Goal: Transaction & Acquisition: Download file/media

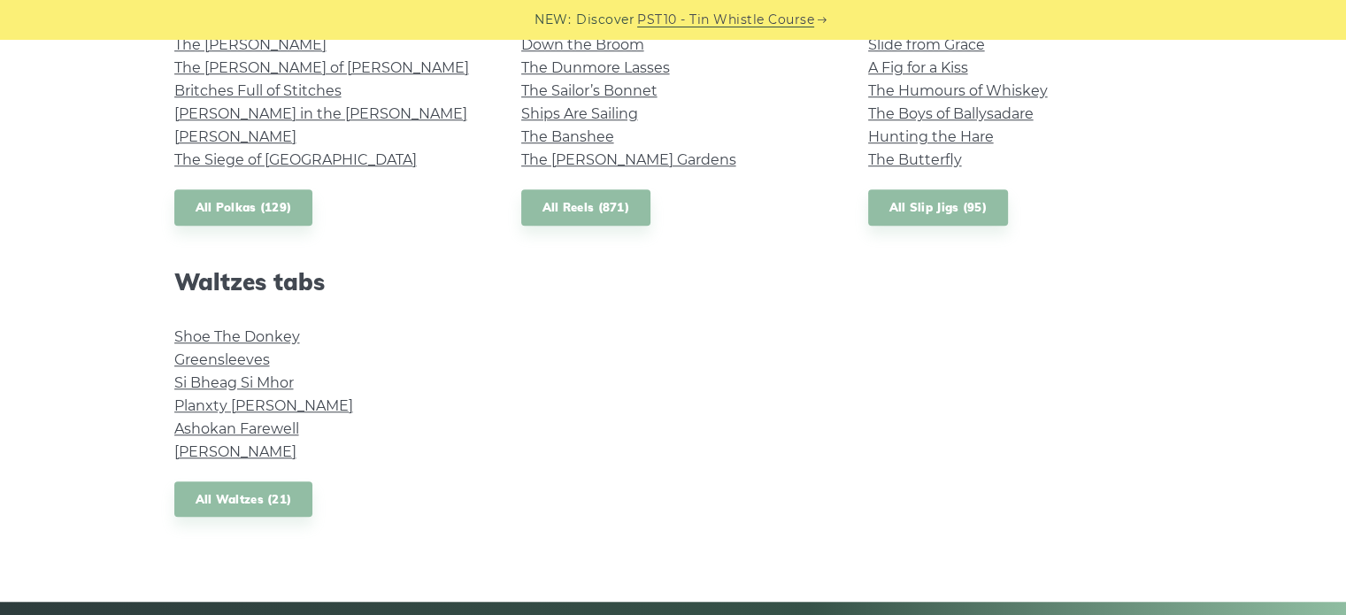
scroll to position [1416, 0]
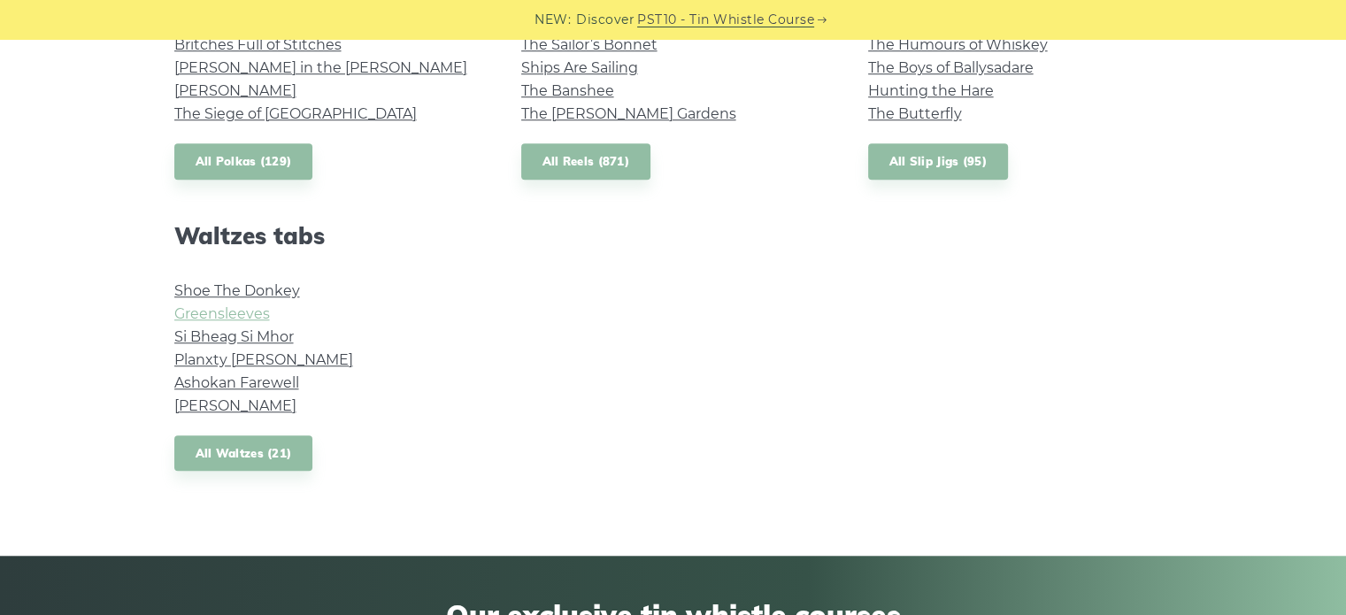
click at [244, 311] on link "Greensleeves" at bounding box center [222, 313] width 96 height 17
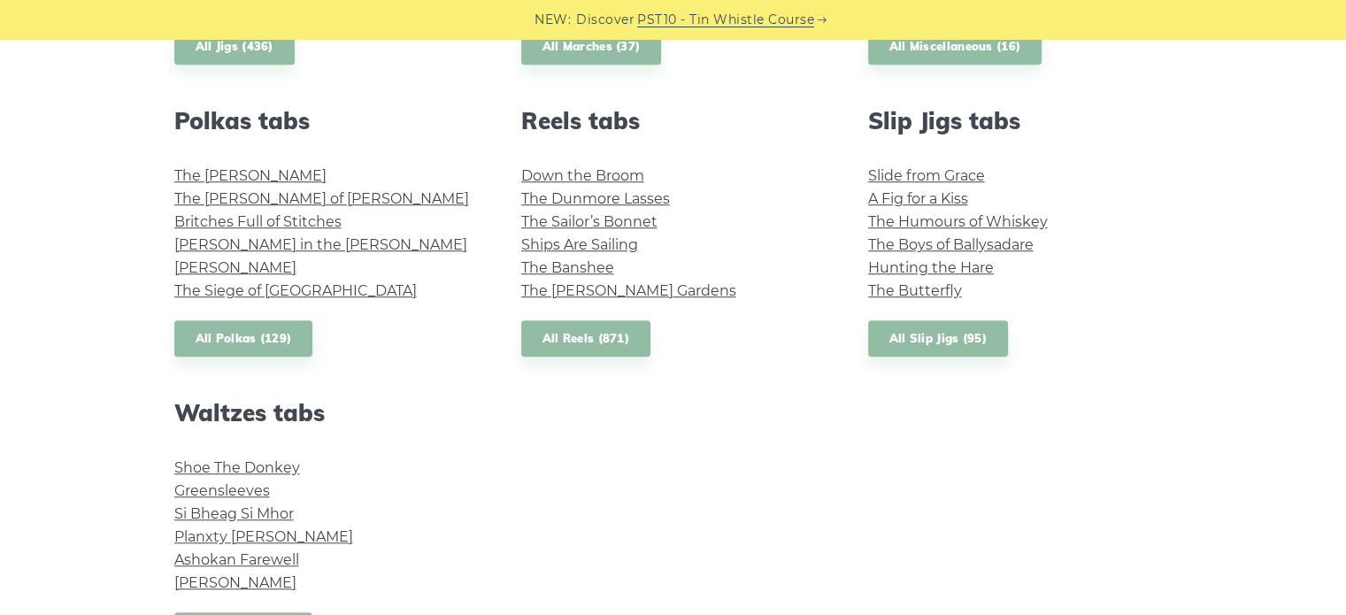
scroll to position [1504, 0]
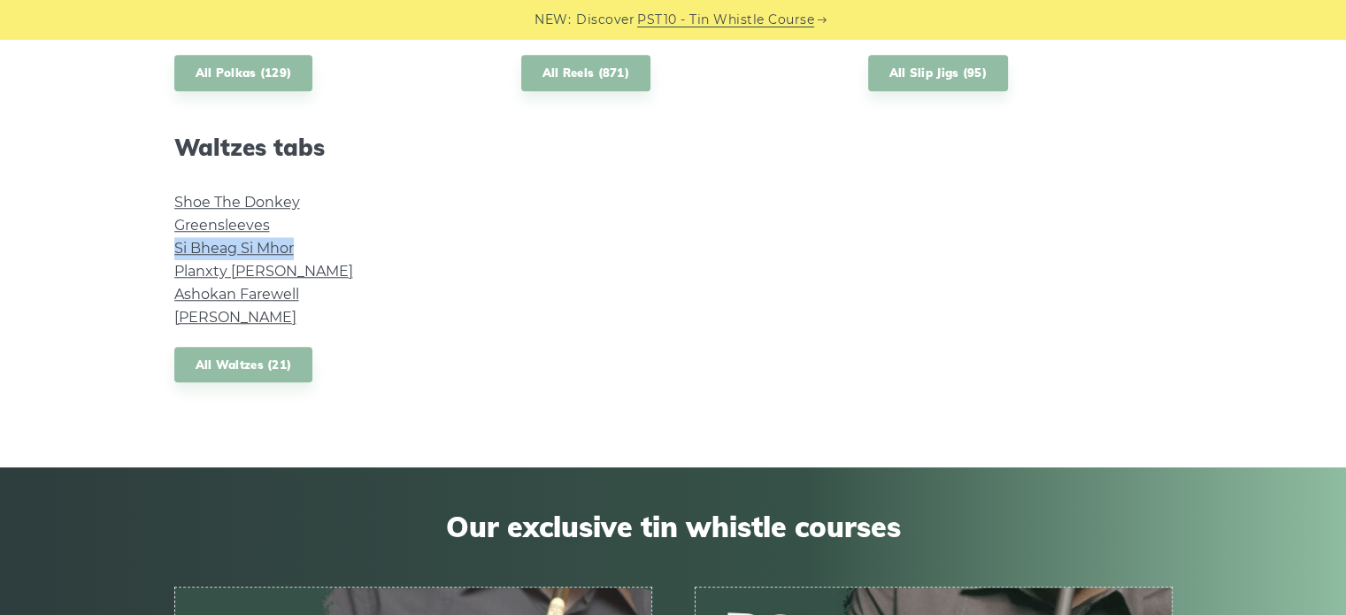
drag, startPoint x: 302, startPoint y: 247, endPoint x: 175, endPoint y: 254, distance: 126.7
click at [175, 254] on li "Si­ Bheag Si­ Mhor" at bounding box center [326, 248] width 304 height 23
copy link "Si­ Bheag Si­ Mhor"
click at [208, 247] on link "Si­ Bheag Si­ Mhor" at bounding box center [233, 248] width 119 height 17
click at [223, 266] on link "Planxty Irwin" at bounding box center [263, 271] width 179 height 17
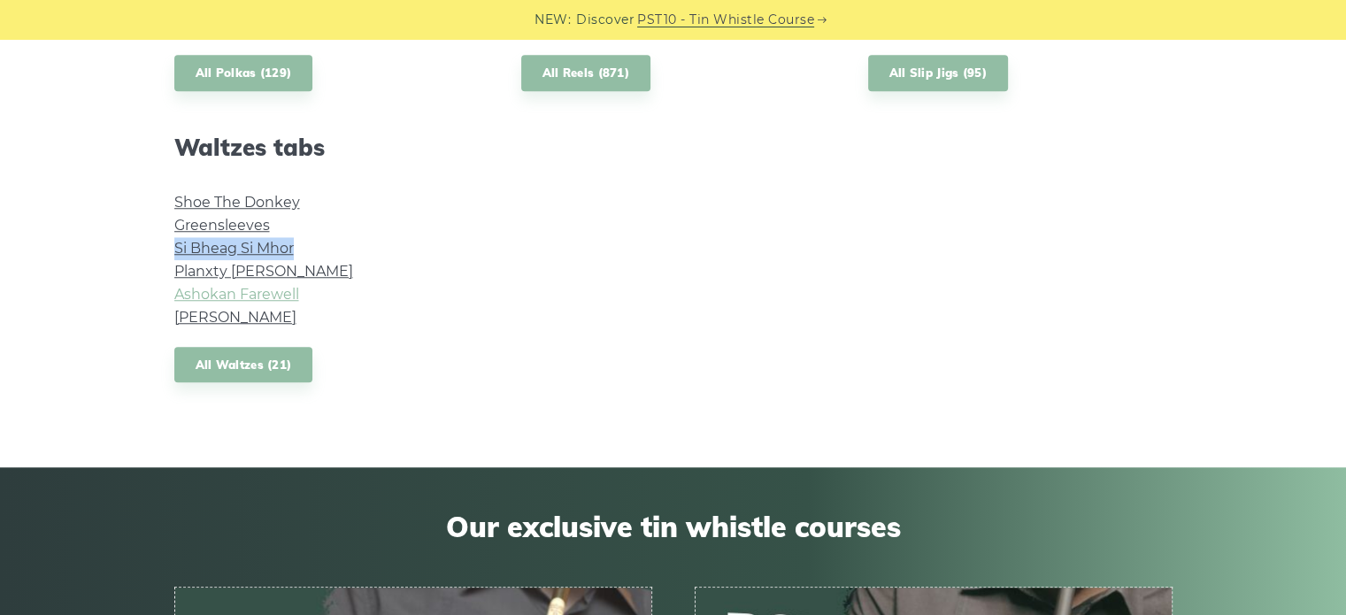
drag, startPoint x: 245, startPoint y: 296, endPoint x: 194, endPoint y: 299, distance: 51.4
click at [194, 299] on link "Ashokan Farewell" at bounding box center [236, 294] width 125 height 17
click at [235, 315] on link "Margaret’s Waltz" at bounding box center [235, 317] width 122 height 17
click at [211, 273] on link "Planxty Irwin" at bounding box center [263, 271] width 179 height 17
click at [222, 195] on link "Shoe The Donkey" at bounding box center [237, 202] width 126 height 17
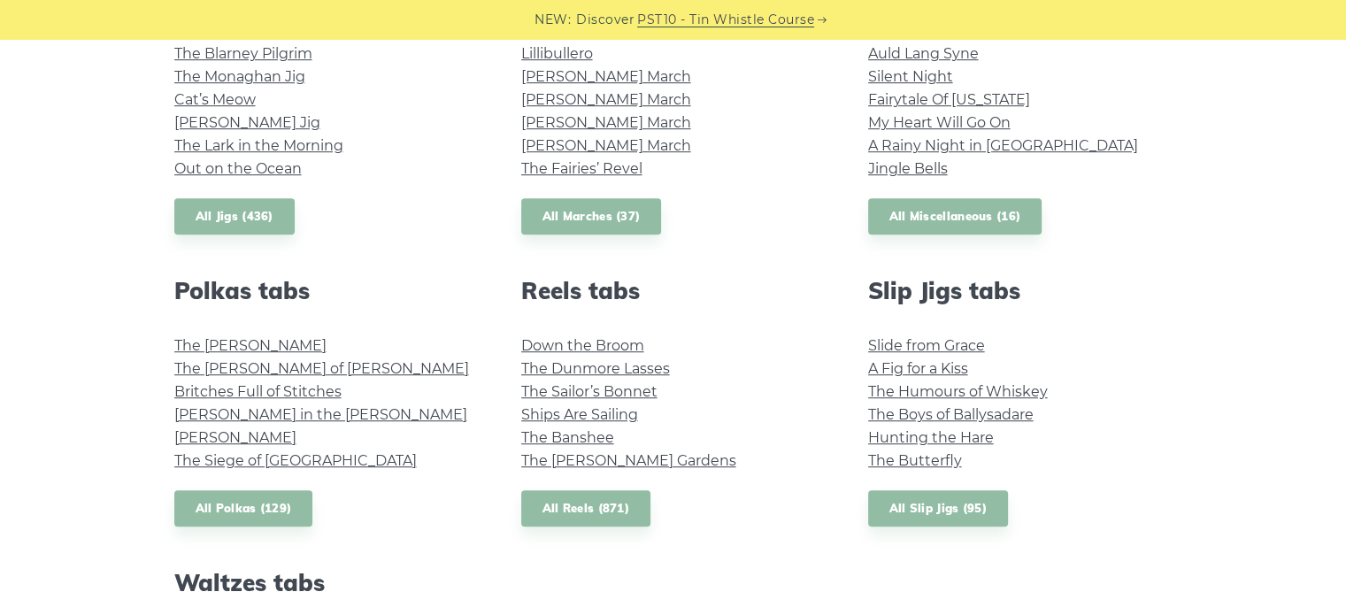
scroll to position [1062, 0]
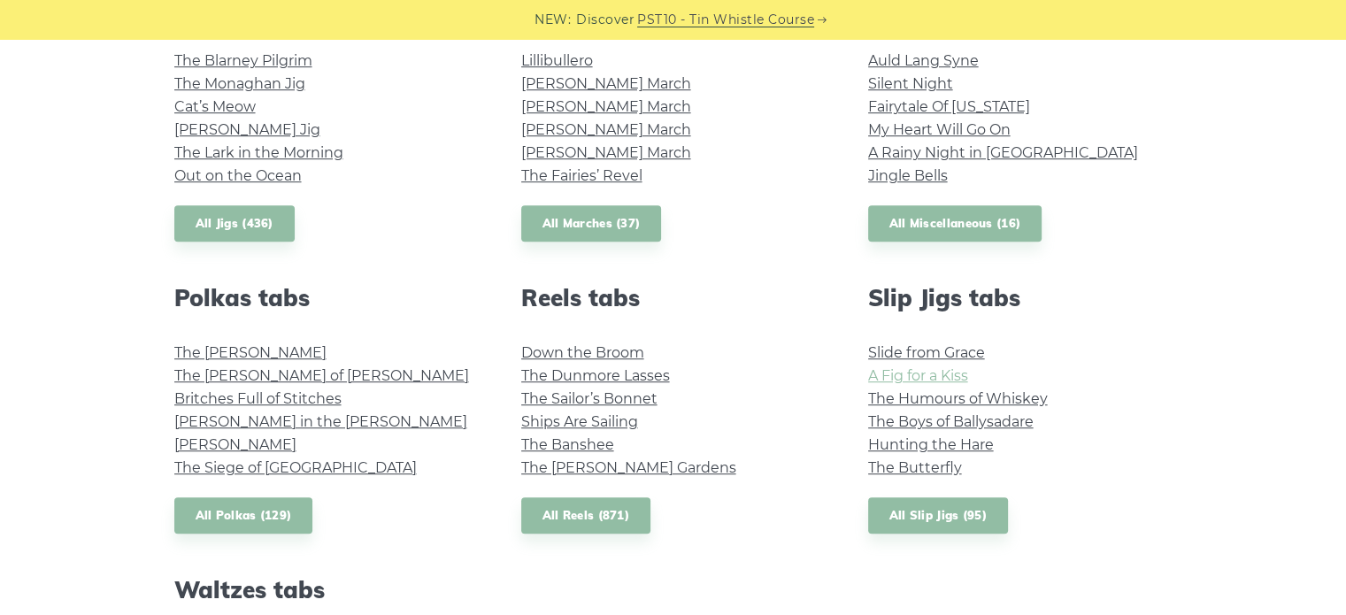
click at [952, 376] on link "A Fig for a Kiss" at bounding box center [918, 375] width 100 height 17
click at [931, 468] on link "The Butterfly" at bounding box center [915, 467] width 94 height 17
click at [1242, 452] on div "Popular tin whistle songs & tunes Wild Rover Inisheer Galway Girl Whiskey in th…" at bounding box center [673, 156] width 1346 height 1422
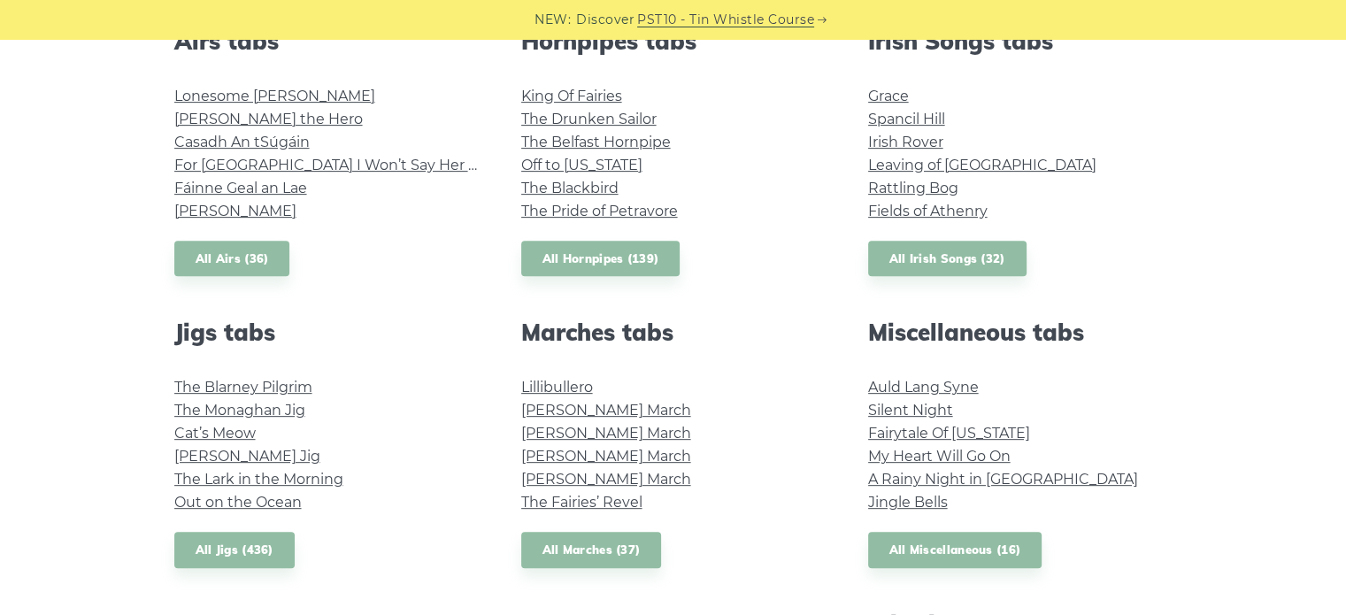
scroll to position [708, 0]
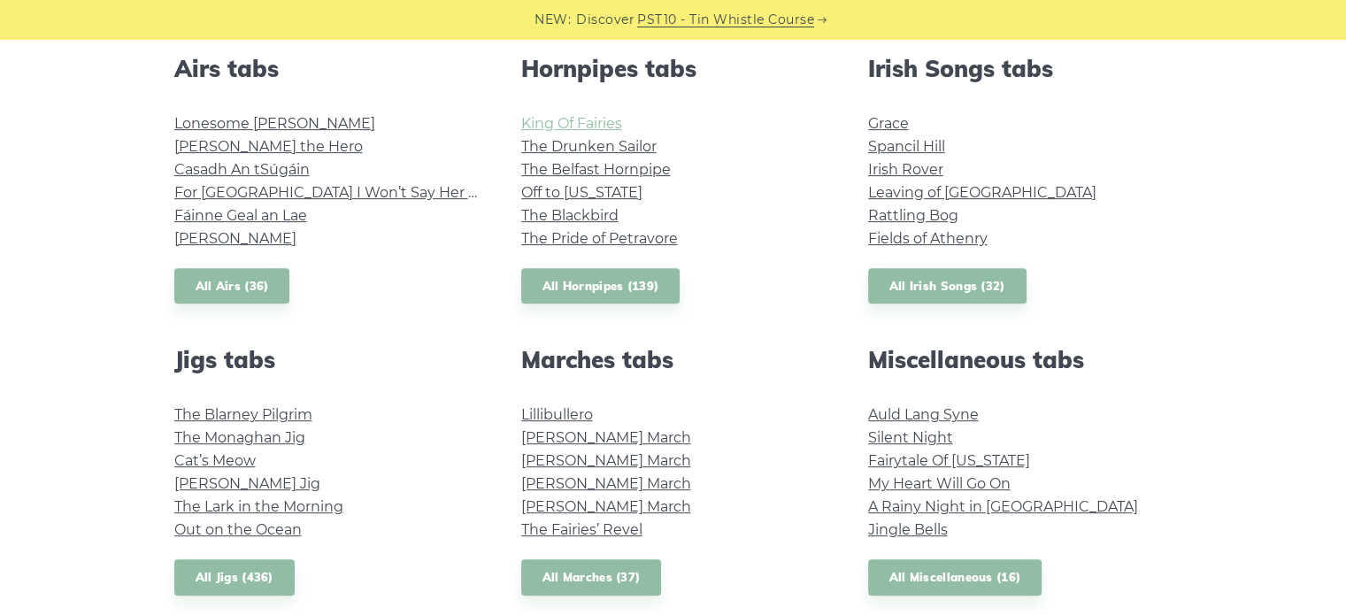
click at [579, 117] on link "King Of Fairies" at bounding box center [571, 123] width 101 height 17
click at [646, 168] on link "The Belfast Hornpipe" at bounding box center [596, 169] width 150 height 17
click at [1313, 158] on div "Popular tin whistle songs & tunes Wild Rover Inisheer Galway Girl Whiskey in th…" at bounding box center [673, 510] width 1346 height 1422
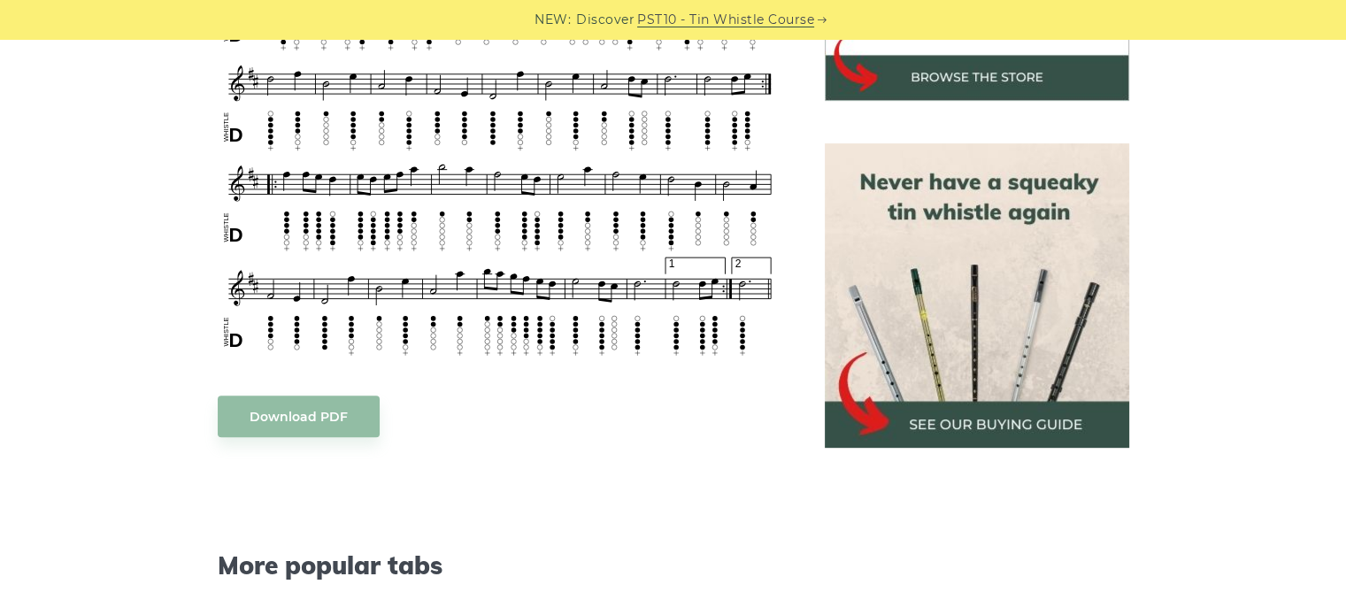
scroll to position [708, 0]
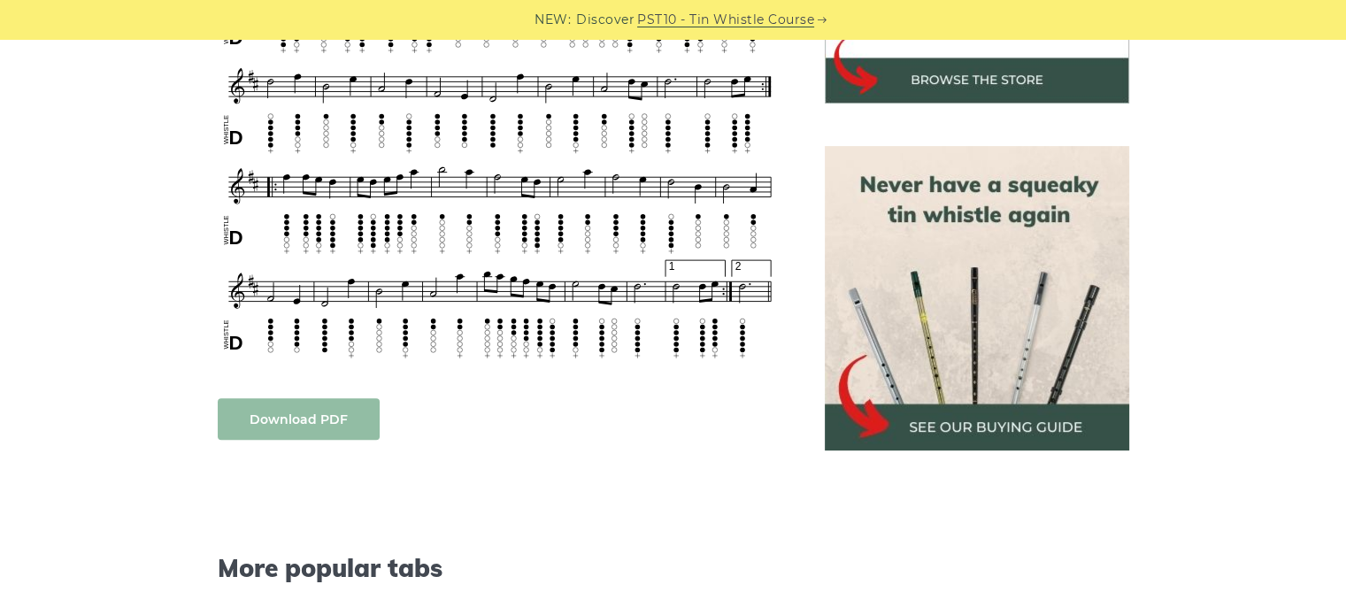
click at [301, 406] on link "Download PDF" at bounding box center [299, 419] width 162 height 42
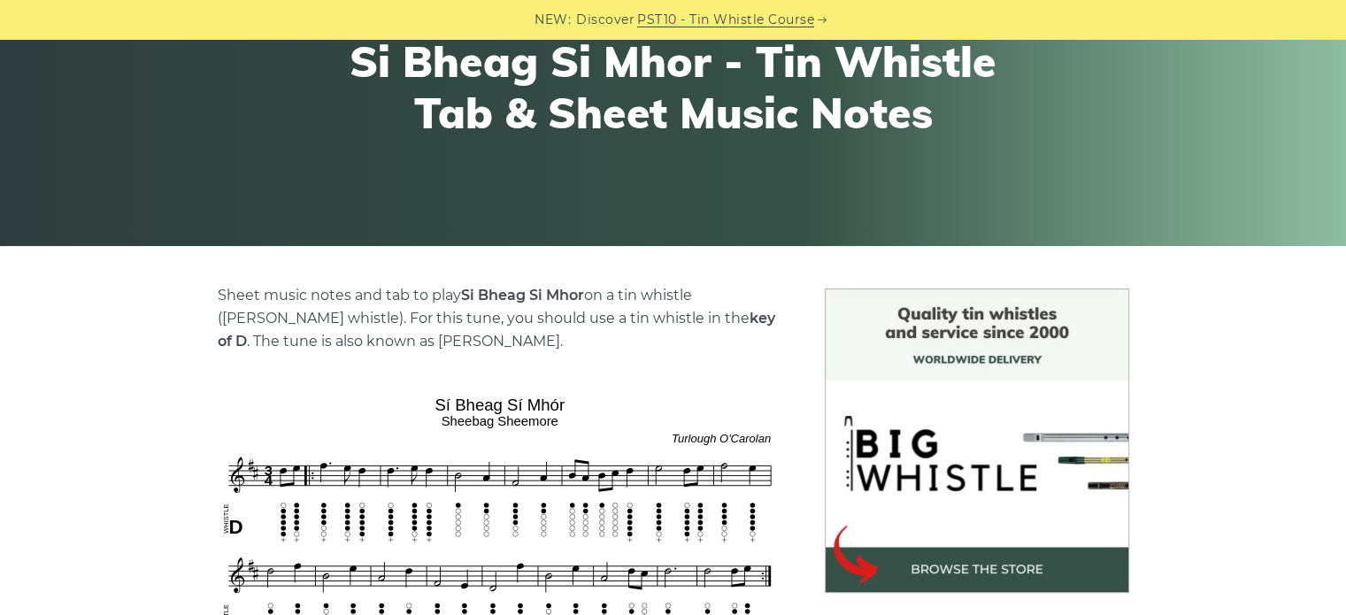
scroll to position [177, 0]
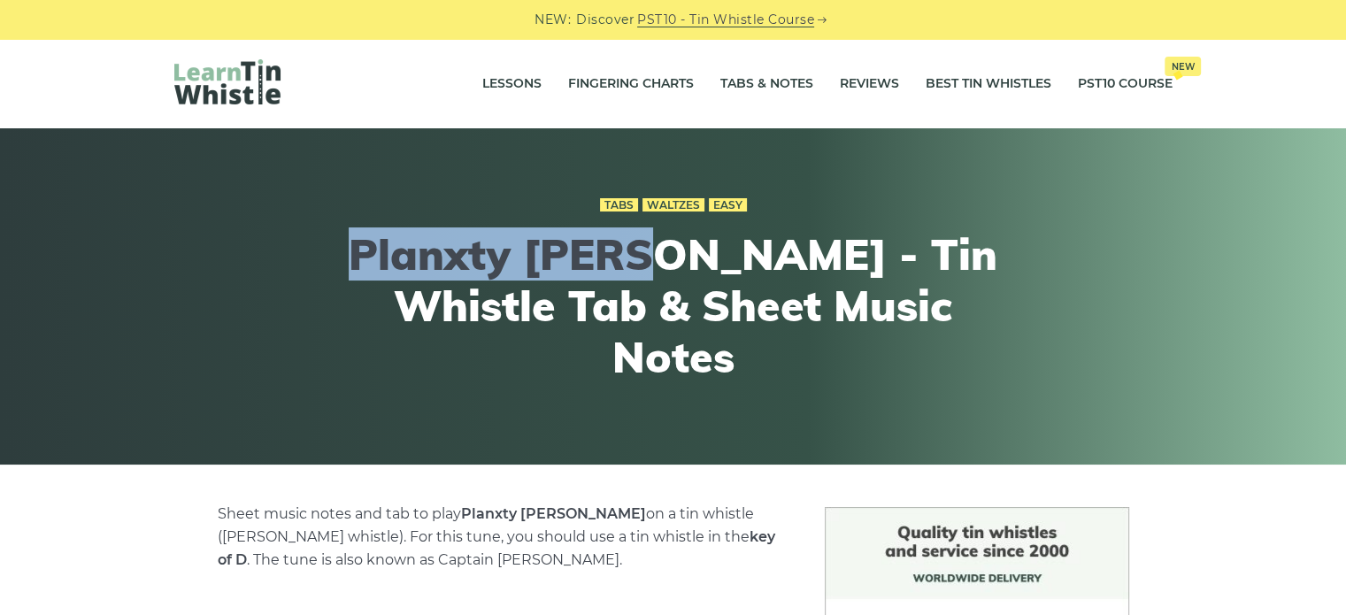
drag, startPoint x: 667, startPoint y: 285, endPoint x: 395, endPoint y: 296, distance: 272.8
click at [395, 296] on h1 "Planxty Irwin - Tin Whistle Tab & Sheet Music Notes" at bounding box center [673, 305] width 651 height 153
copy h1 "Planxty Irwin"
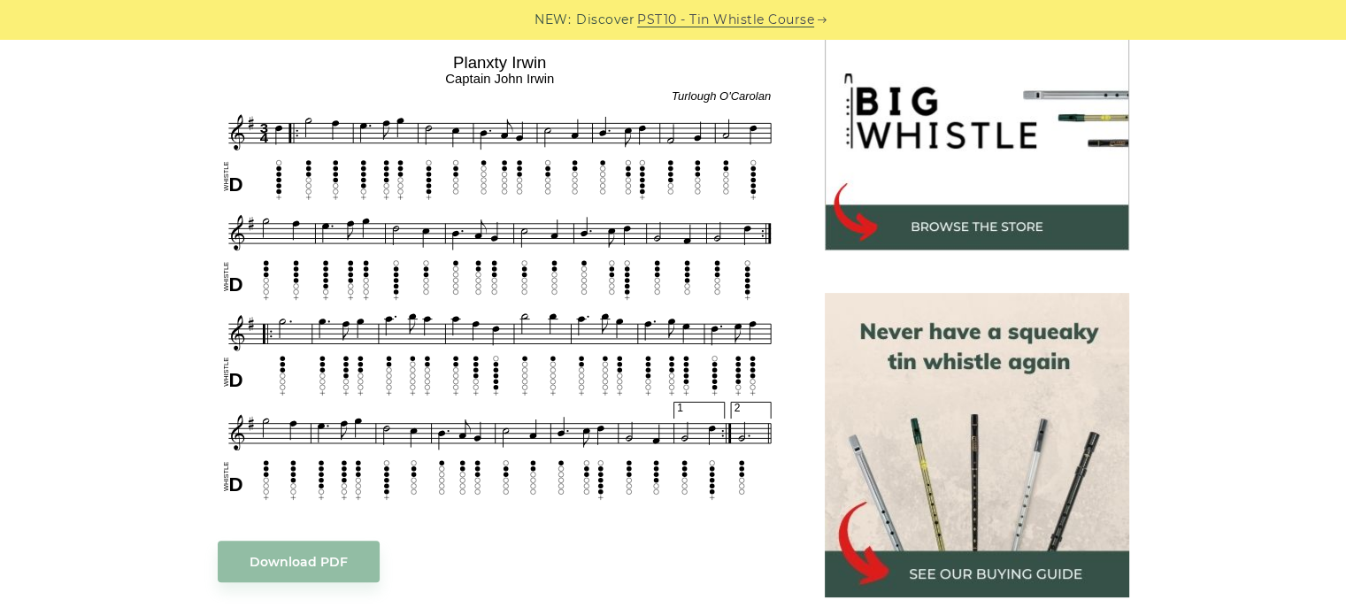
scroll to position [531, 0]
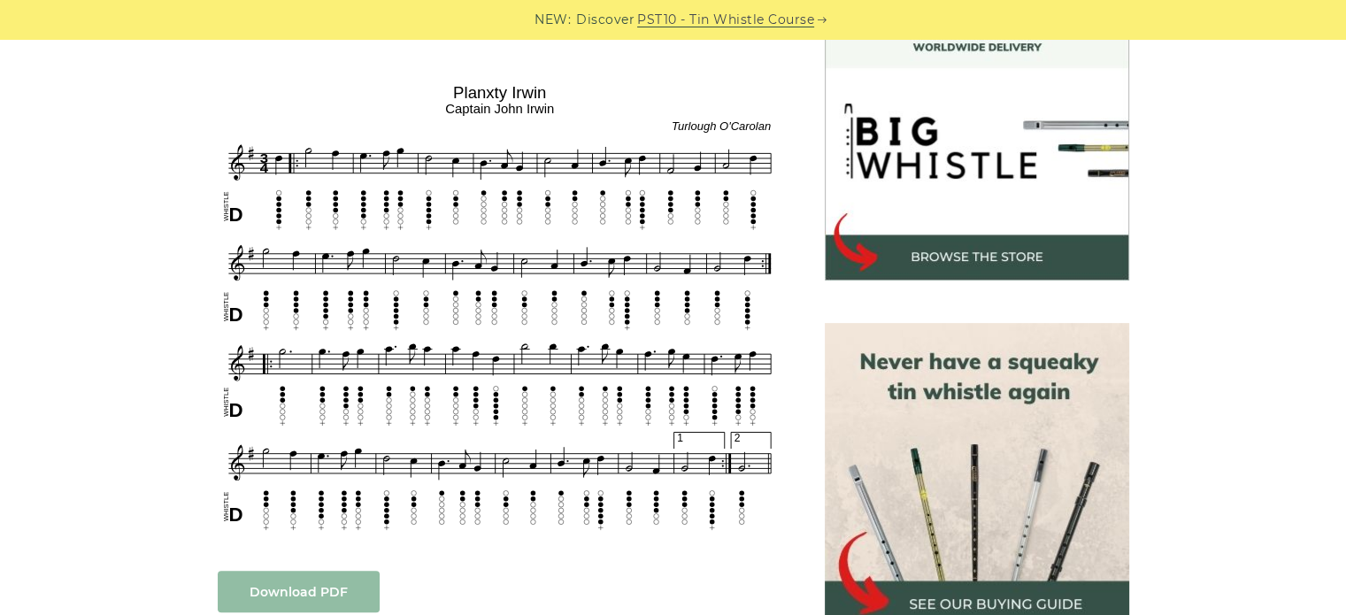
click at [326, 588] on link "Download PDF" at bounding box center [299, 592] width 162 height 42
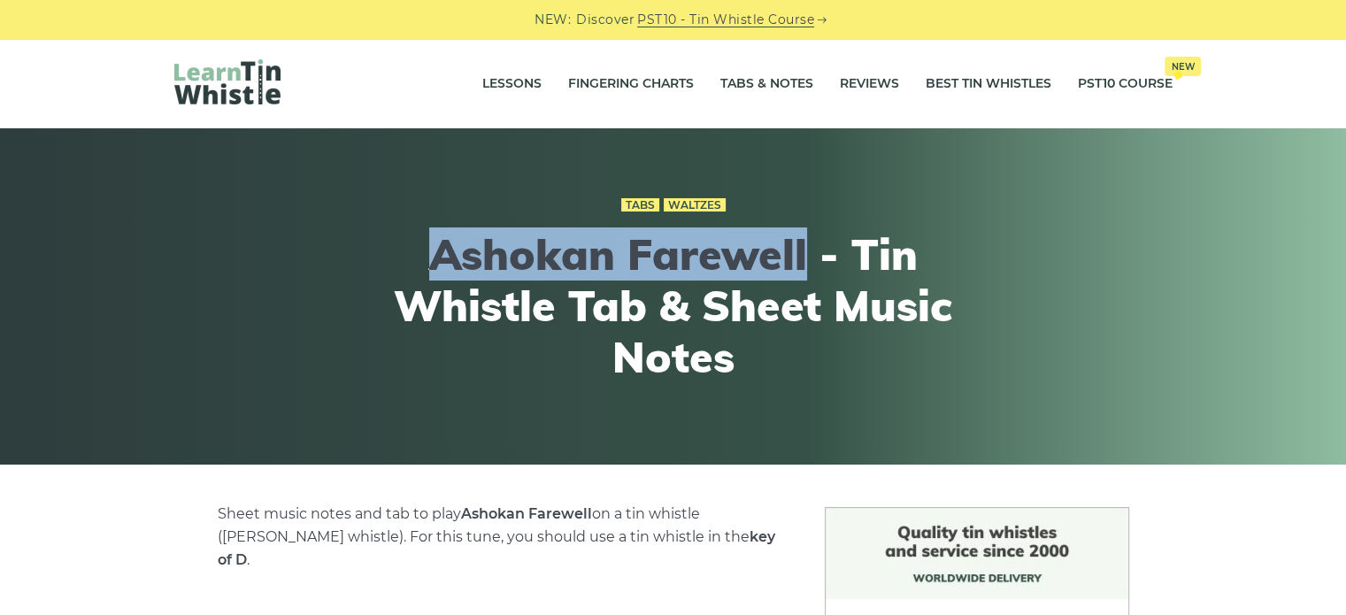
drag, startPoint x: 430, startPoint y: 262, endPoint x: 805, endPoint y: 256, distance: 375.3
click at [805, 256] on h1 "Ashokan Farewell - Tin Whistle Tab & Sheet Music Notes" at bounding box center [673, 305] width 651 height 153
copy h1 "Ashokan Farewell"
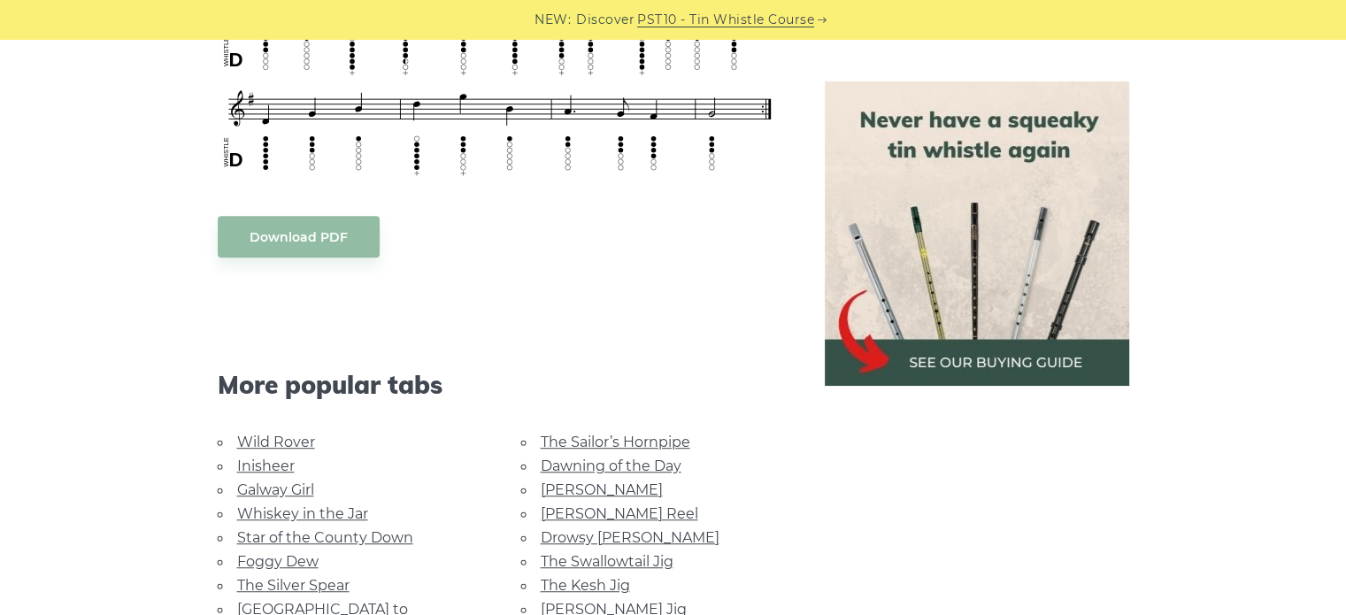
scroll to position [1150, 0]
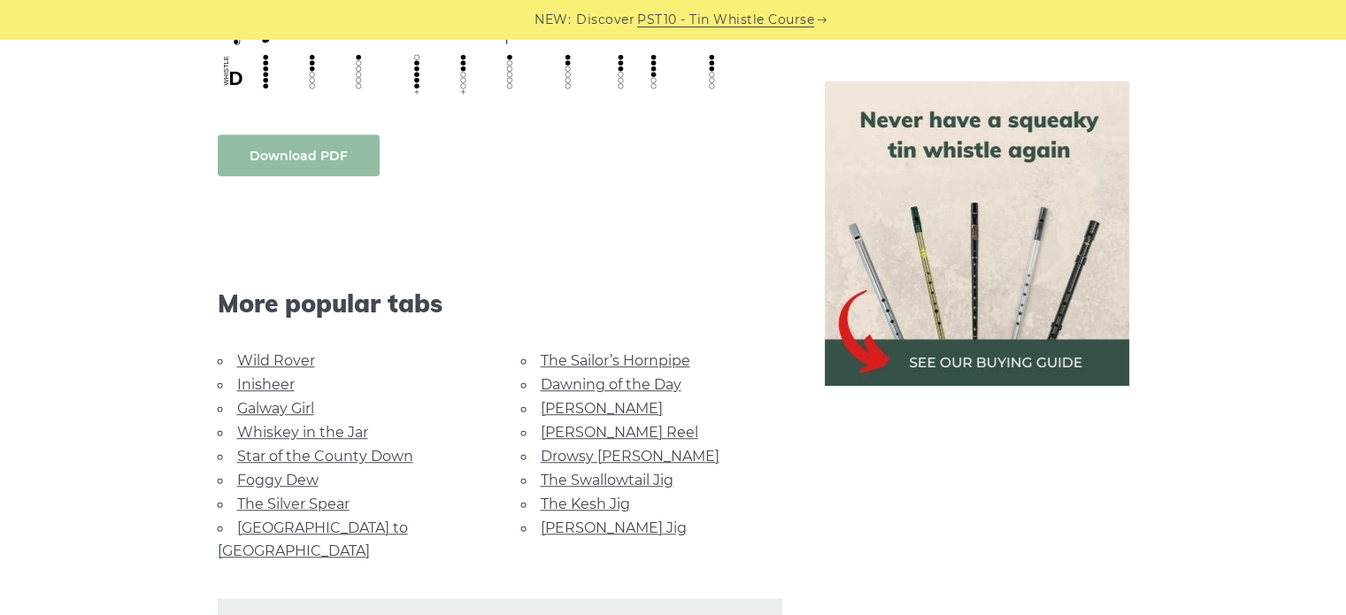
click at [286, 135] on link "Download PDF" at bounding box center [299, 156] width 162 height 42
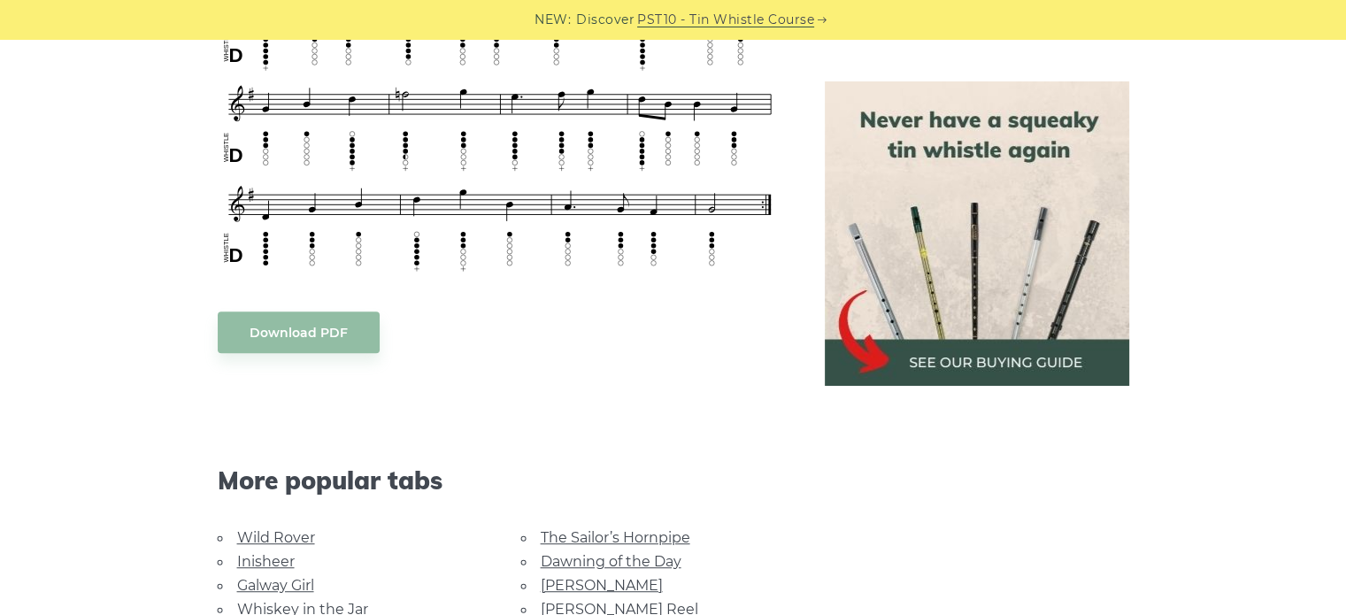
scroll to position [442, 0]
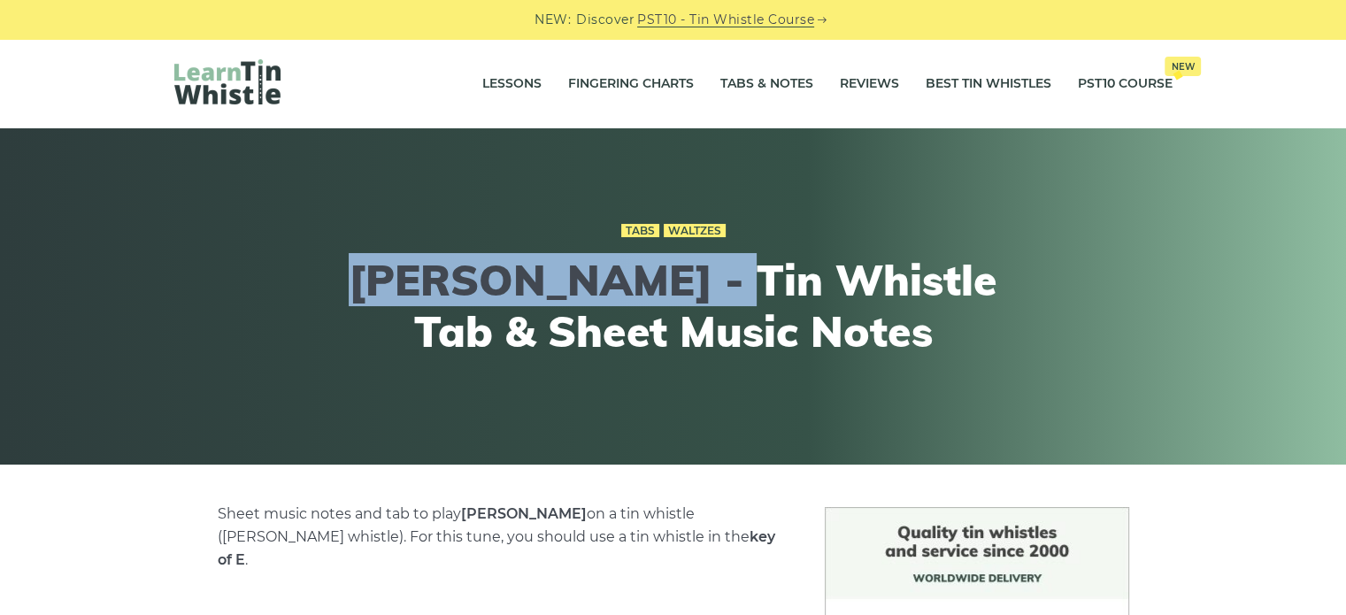
drag, startPoint x: 706, startPoint y: 292, endPoint x: 326, endPoint y: 292, distance: 380.5
click at [326, 292] on div "Tabs Waltzes Margaret’s Waltz - Tin Whistle Tab & Sheet Music Notes" at bounding box center [673, 297] width 1083 height 242
copy h1 "Margaret’s Waltz"
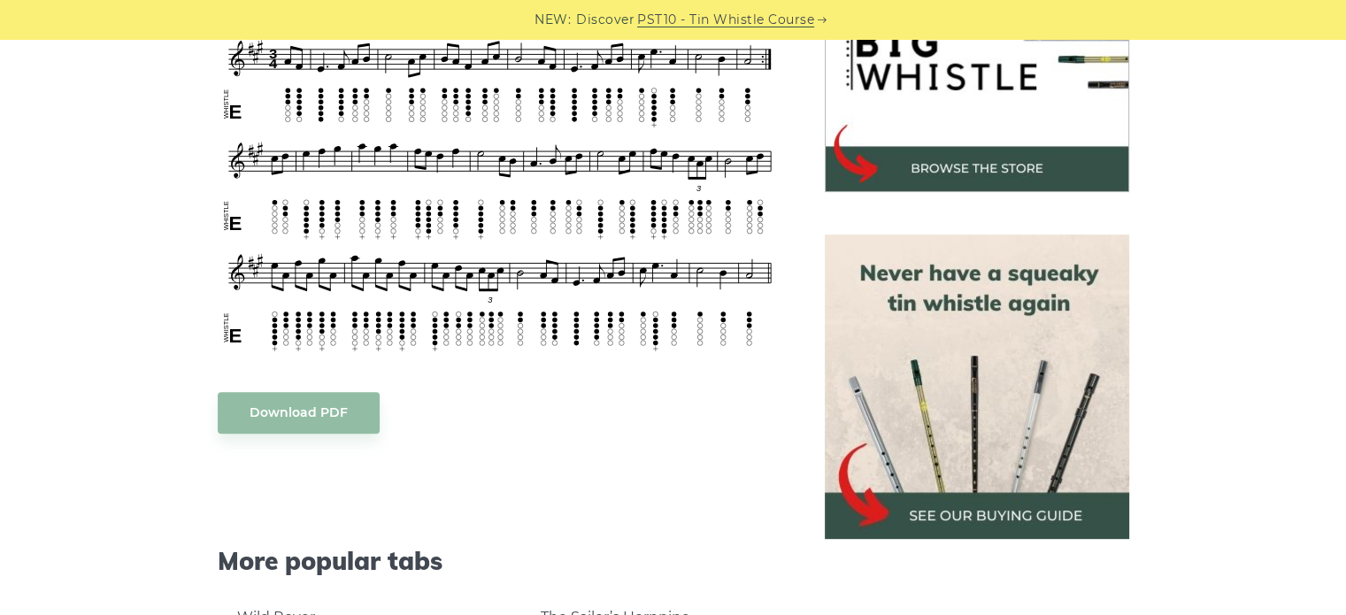
scroll to position [531, 0]
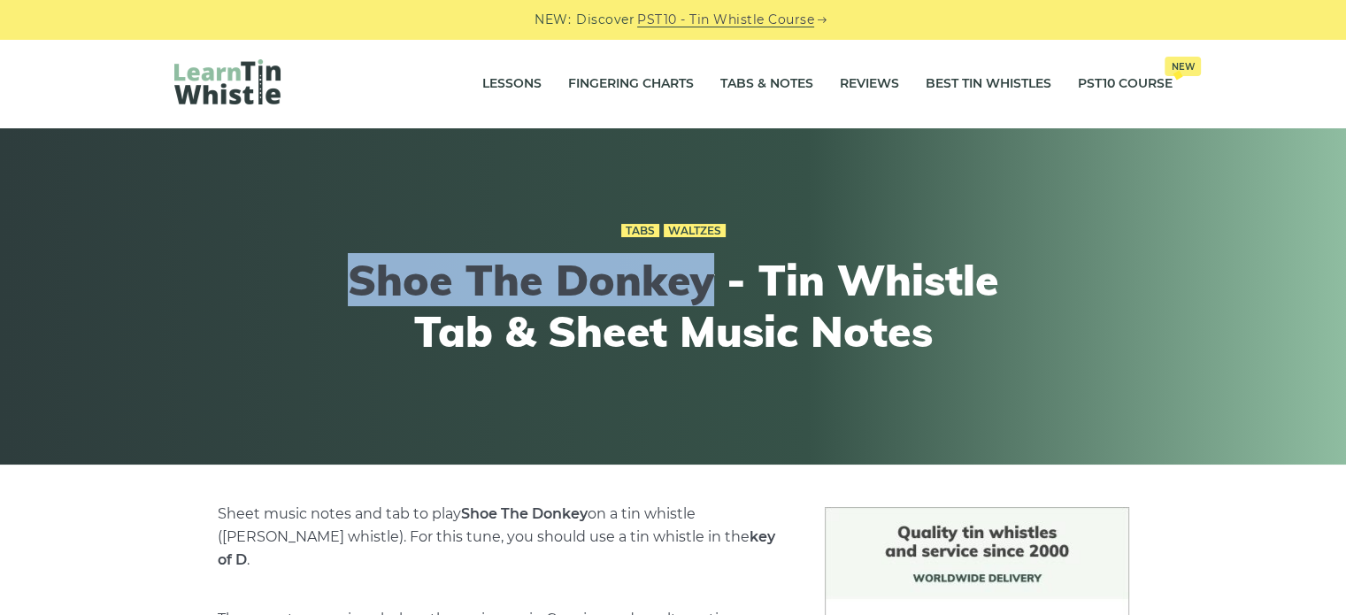
drag, startPoint x: 350, startPoint y: 275, endPoint x: 715, endPoint y: 272, distance: 364.6
click at [715, 272] on h1 "Shoe The Donkey - Tin Whistle Tab & Sheet Music Notes" at bounding box center [673, 306] width 651 height 102
copy h1 "Shoe The Donkey"
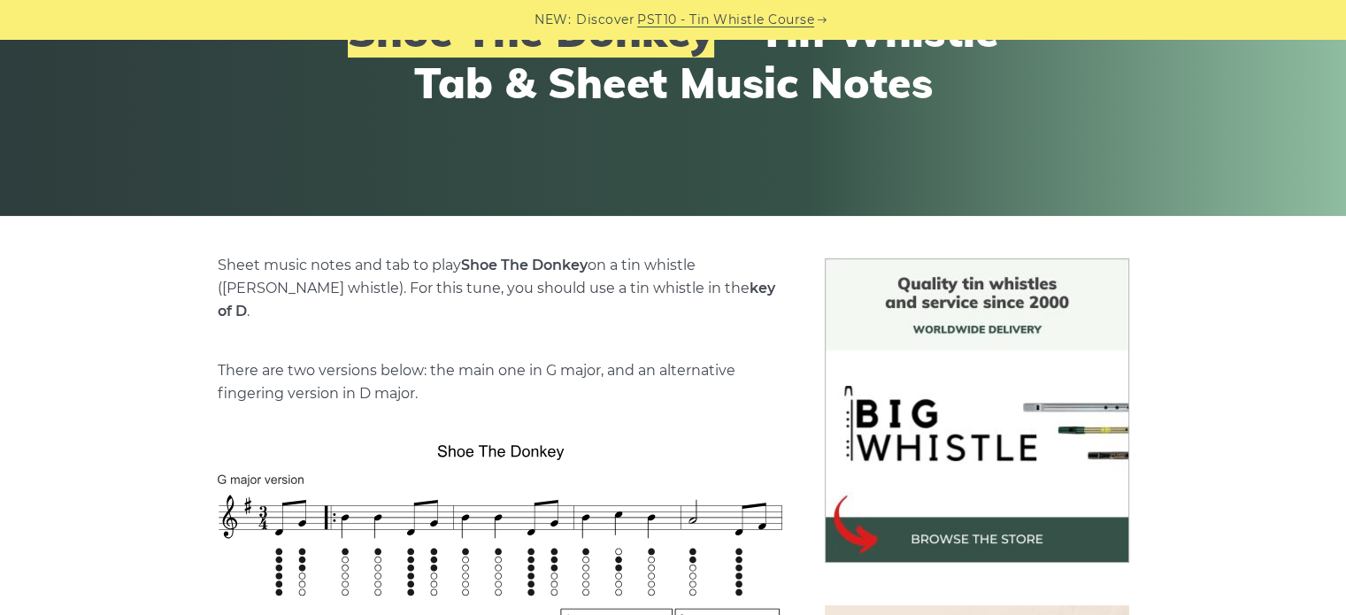
scroll to position [619, 0]
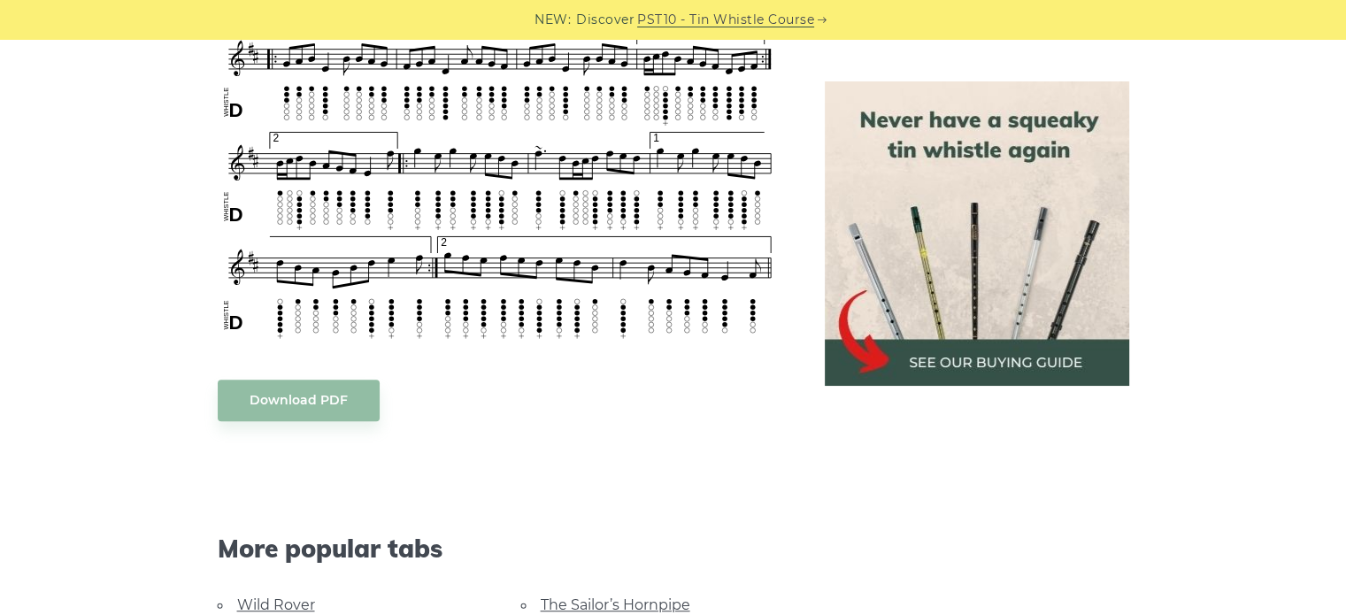
scroll to position [973, 0]
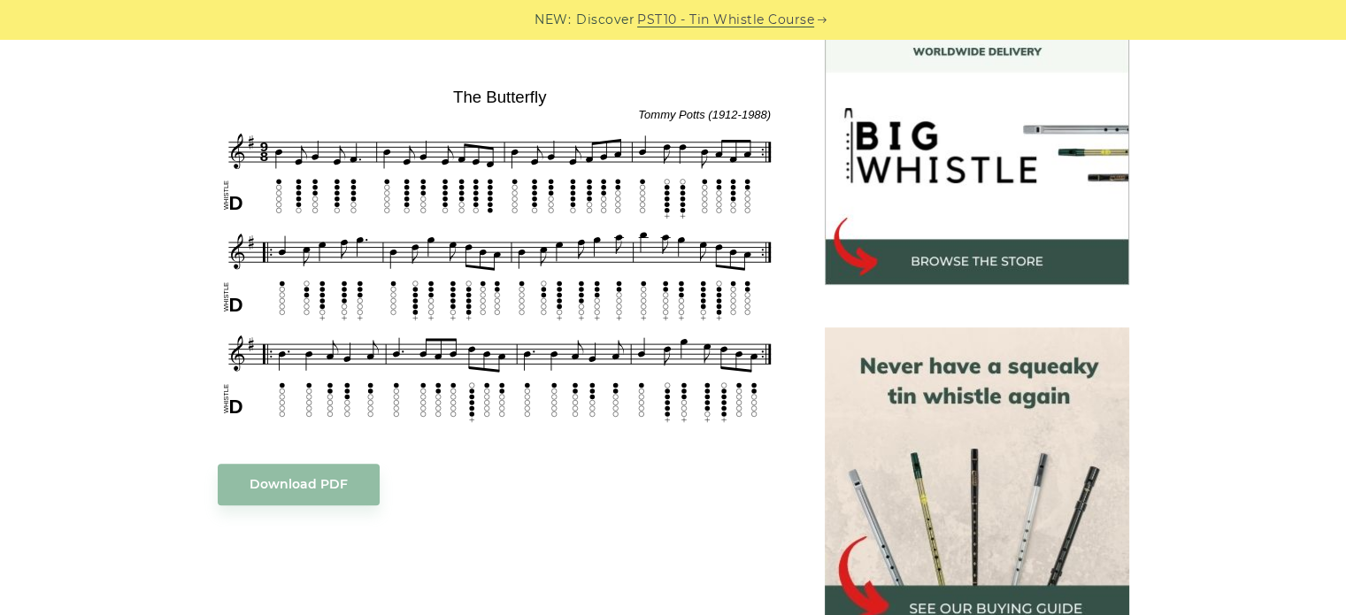
scroll to position [531, 0]
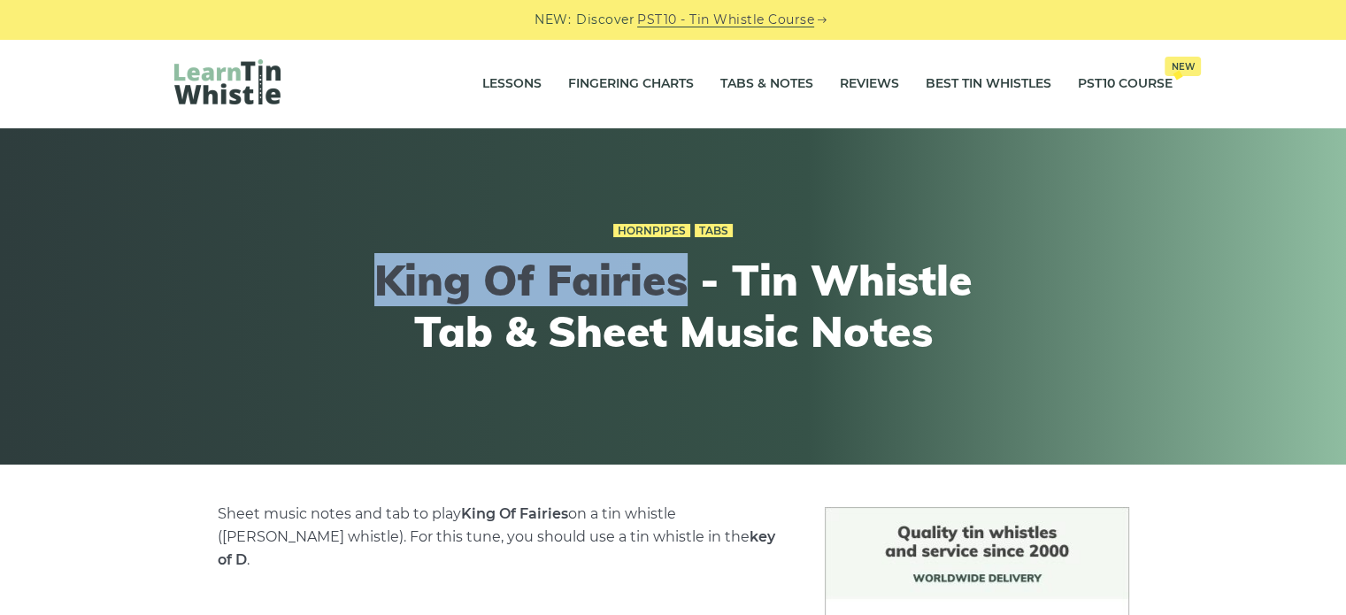
drag, startPoint x: 382, startPoint y: 266, endPoint x: 679, endPoint y: 272, distance: 296.5
click at [679, 272] on h1 "King Of Fairies - Tin Whistle Tab & Sheet Music Notes" at bounding box center [673, 306] width 651 height 102
copy h1 "King Of Fairies"
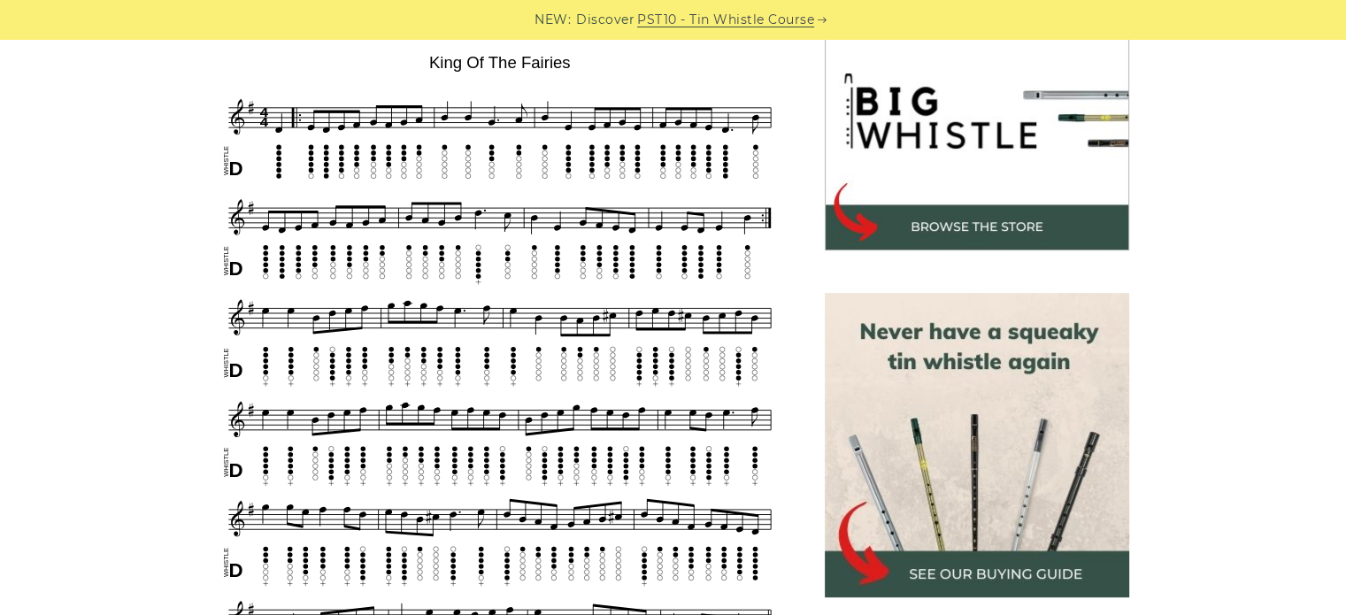
scroll to position [531, 0]
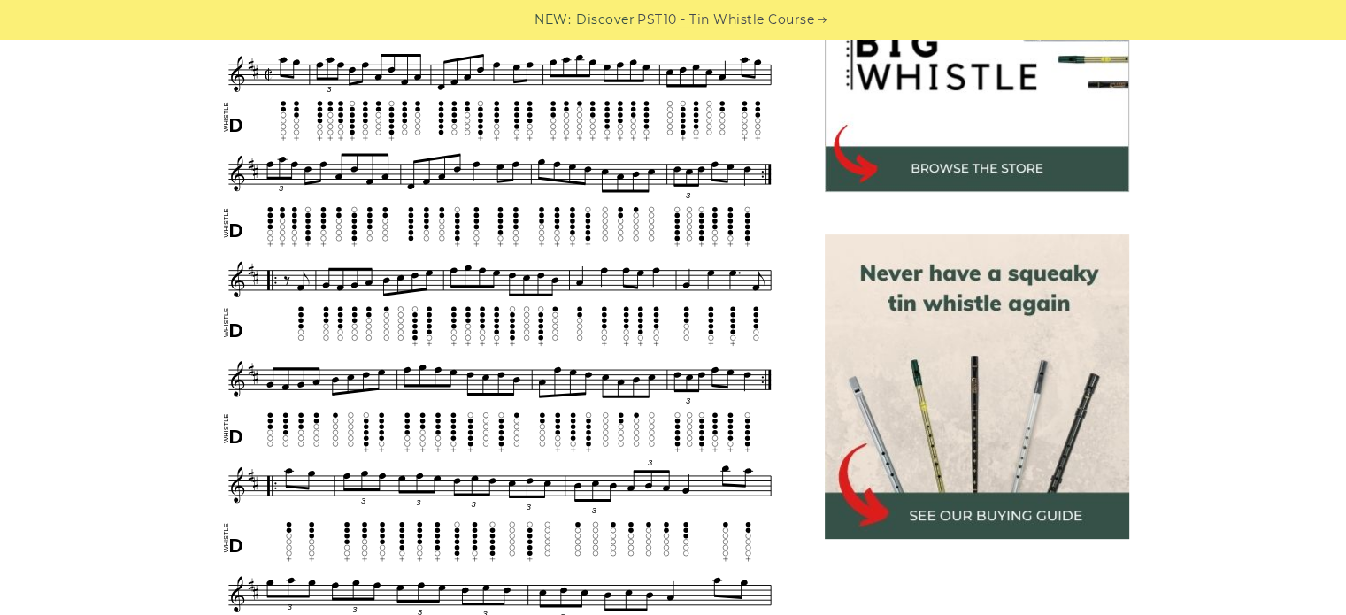
scroll to position [531, 0]
